Goal: Information Seeking & Learning: Learn about a topic

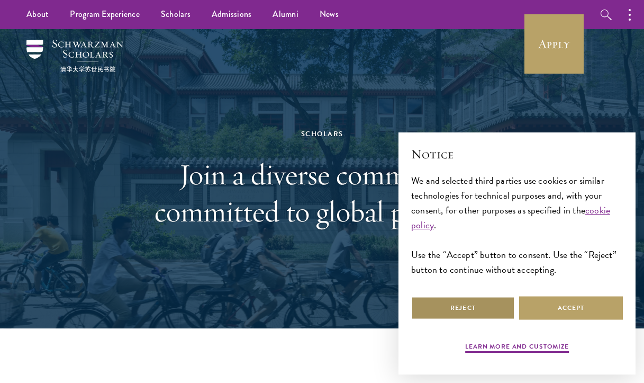
click at [488, 314] on button "Reject" at bounding box center [463, 308] width 104 height 24
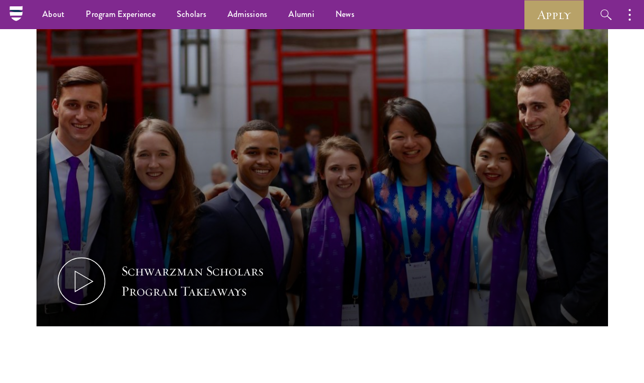
scroll to position [405, 0]
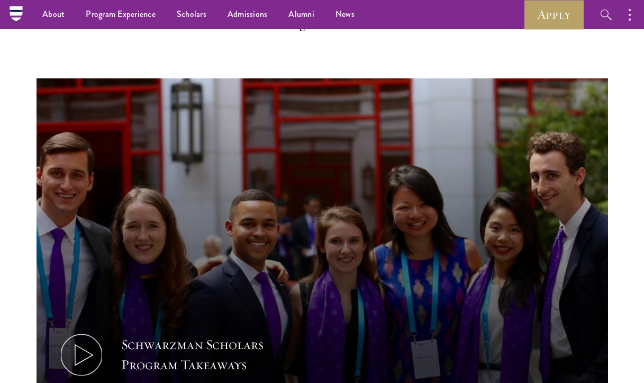
click at [332, 253] on button "Schwarzman Scholars Program Takeaways" at bounding box center [322, 239] width 571 height 322
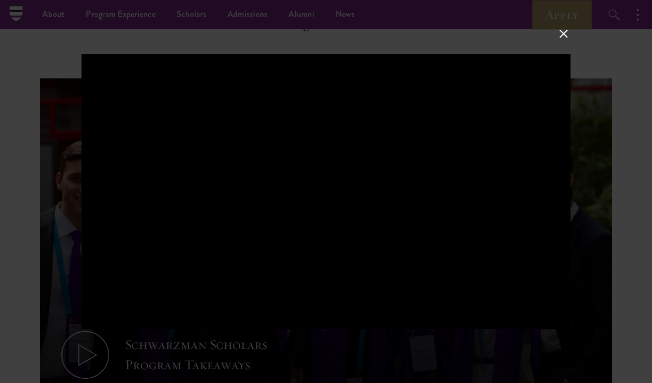
click at [557, 31] on button at bounding box center [564, 33] width 14 height 14
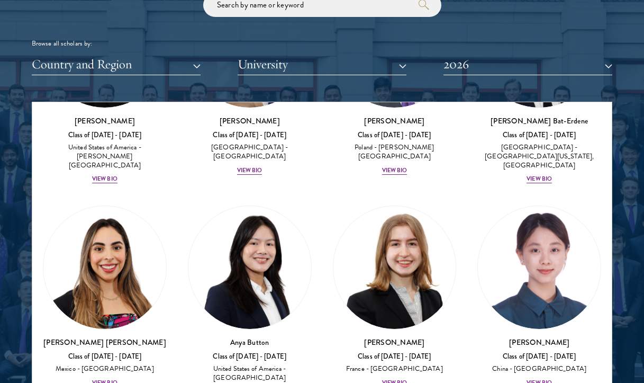
scroll to position [1052, 0]
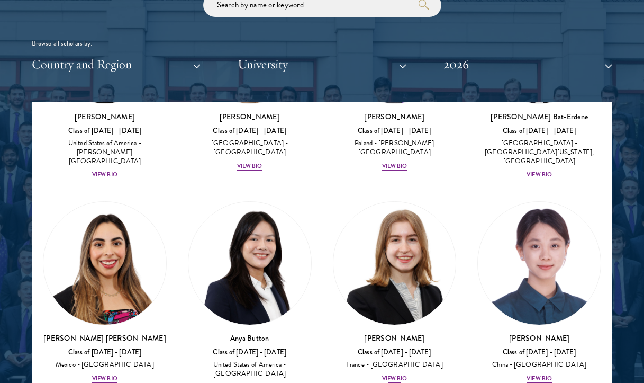
click at [385, 374] on div "View Bio" at bounding box center [394, 378] width 25 height 8
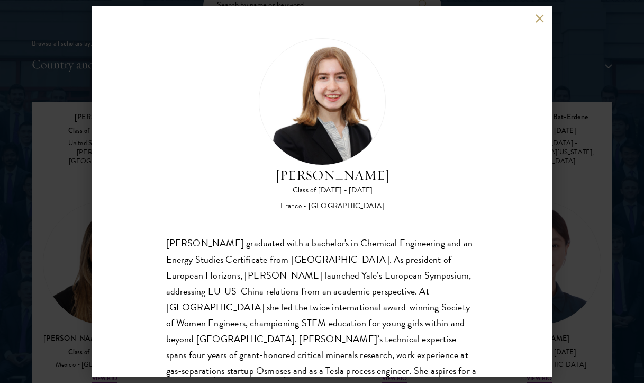
click at [535, 24] on div "[PERSON_NAME] Class of [DATE] - [DATE] [GEOGRAPHIC_DATA] - [GEOGRAPHIC_DATA] [P…" at bounding box center [322, 191] width 460 height 370
click at [541, 18] on button at bounding box center [539, 18] width 9 height 9
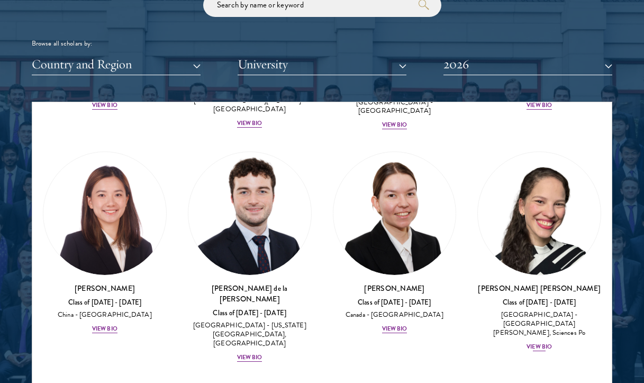
scroll to position [1760, 0]
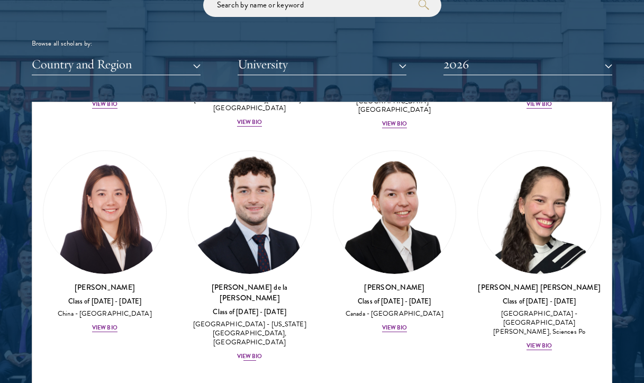
click at [252, 352] on div "View Bio" at bounding box center [249, 356] width 25 height 8
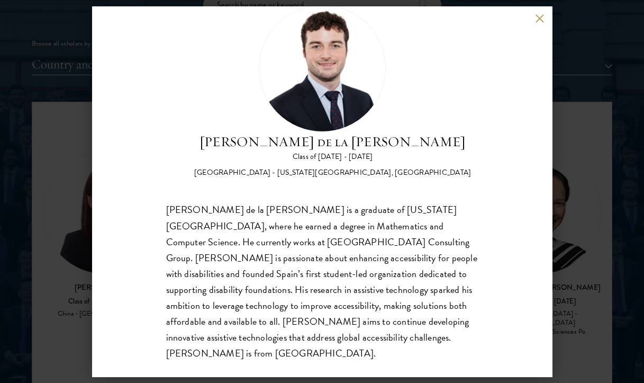
scroll to position [33, 0]
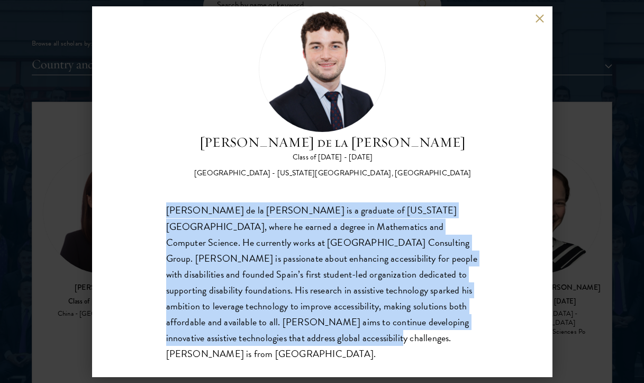
drag, startPoint x: 308, startPoint y: 334, endPoint x: 144, endPoint y: 183, distance: 223.5
click at [144, 183] on div "[PERSON_NAME] de la [PERSON_NAME] Class of [DATE] - [DATE] [GEOGRAPHIC_DATA] - …" at bounding box center [322, 191] width 460 height 370
copy span "[PERSON_NAME] de la [PERSON_NAME] is a graduate of [US_STATE][GEOGRAPHIC_DATA],…"
click at [536, 16] on button at bounding box center [539, 18] width 9 height 9
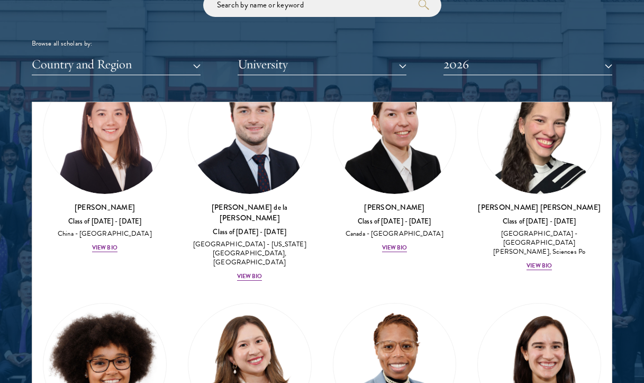
scroll to position [1881, 0]
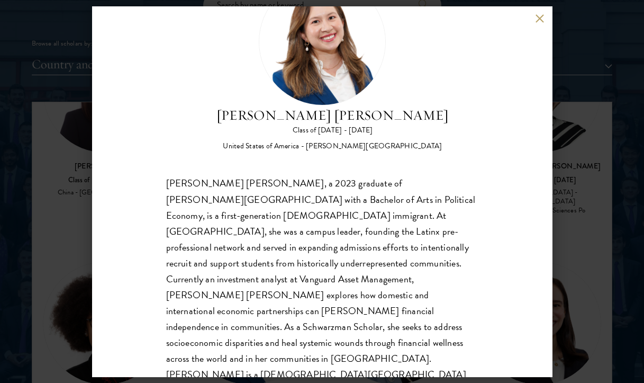
scroll to position [60, 0]
click at [538, 18] on button at bounding box center [539, 18] width 9 height 9
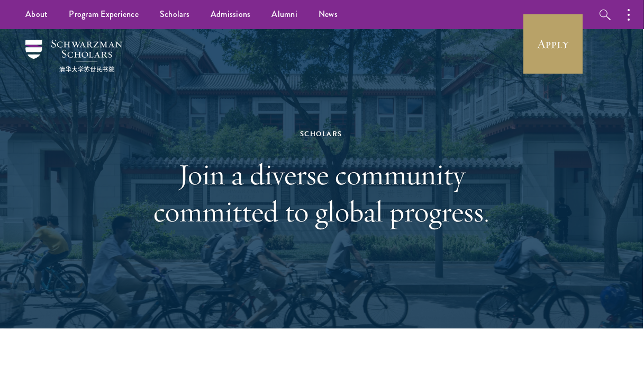
scroll to position [0, 1]
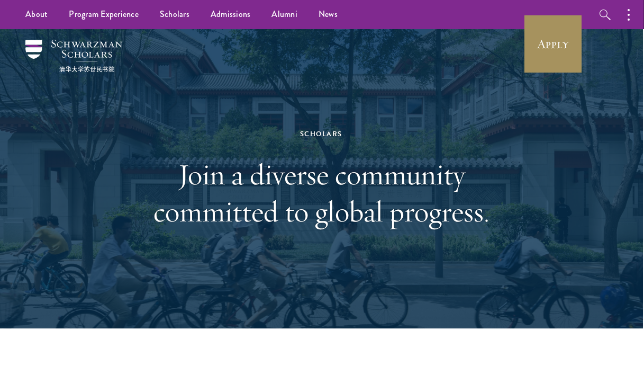
click at [552, 54] on link "Apply" at bounding box center [552, 43] width 59 height 59
